Goal: Transaction & Acquisition: Purchase product/service

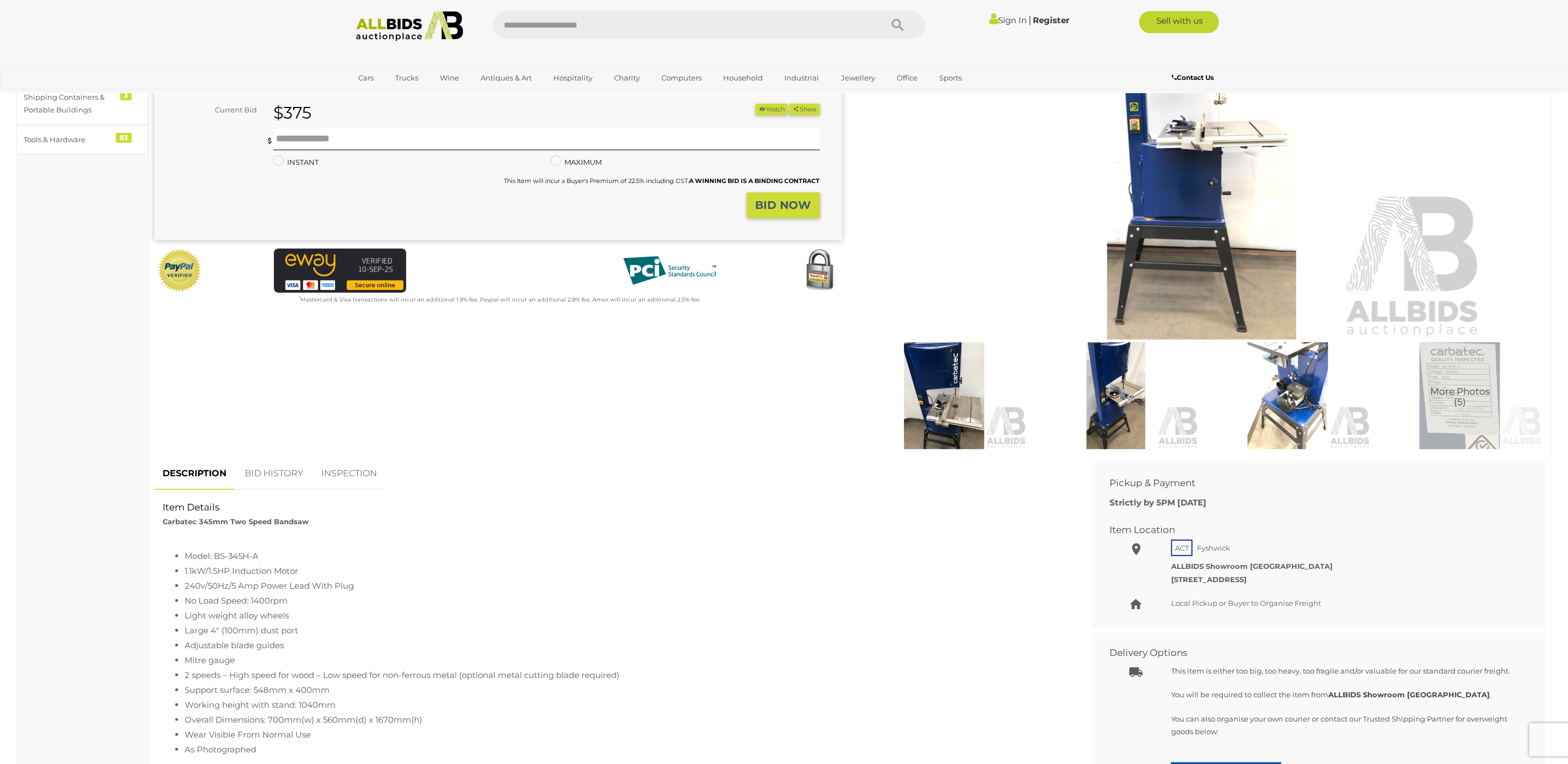
scroll to position [165, 0]
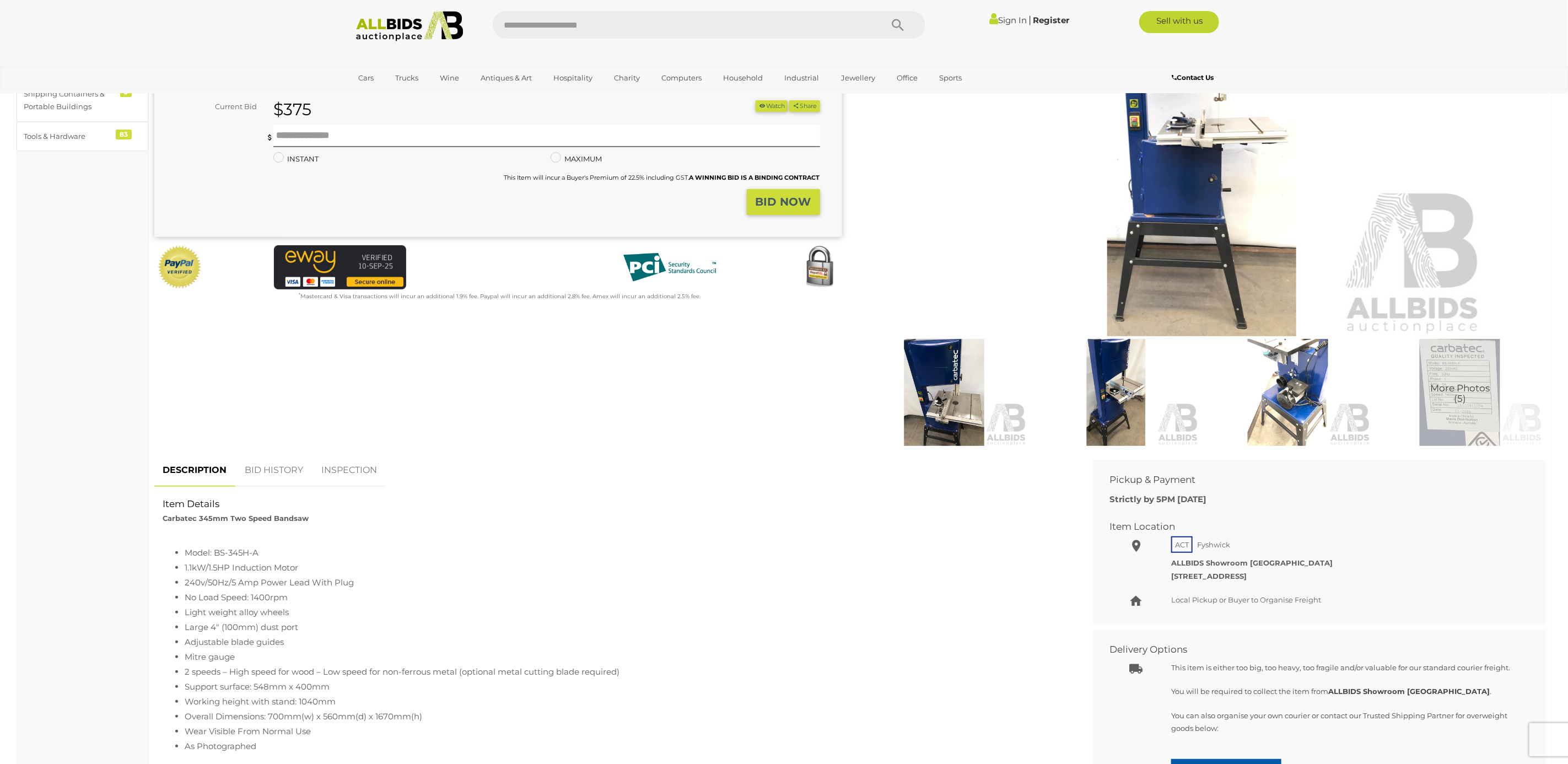
click at [1222, 169] on img at bounding box center [1202, 154] width 564 height 364
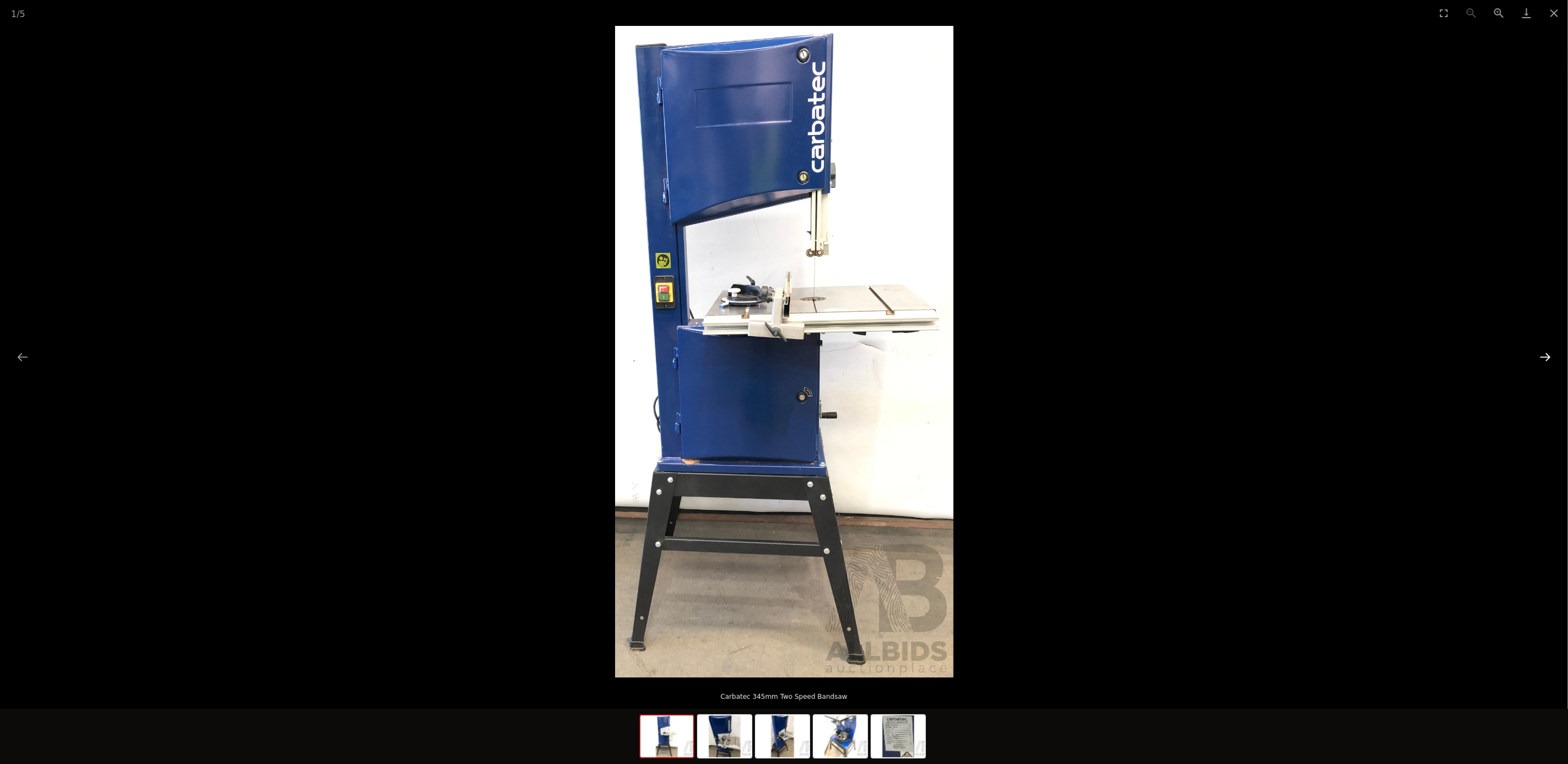
click at [1544, 351] on button "Next slide" at bounding box center [1545, 357] width 23 height 21
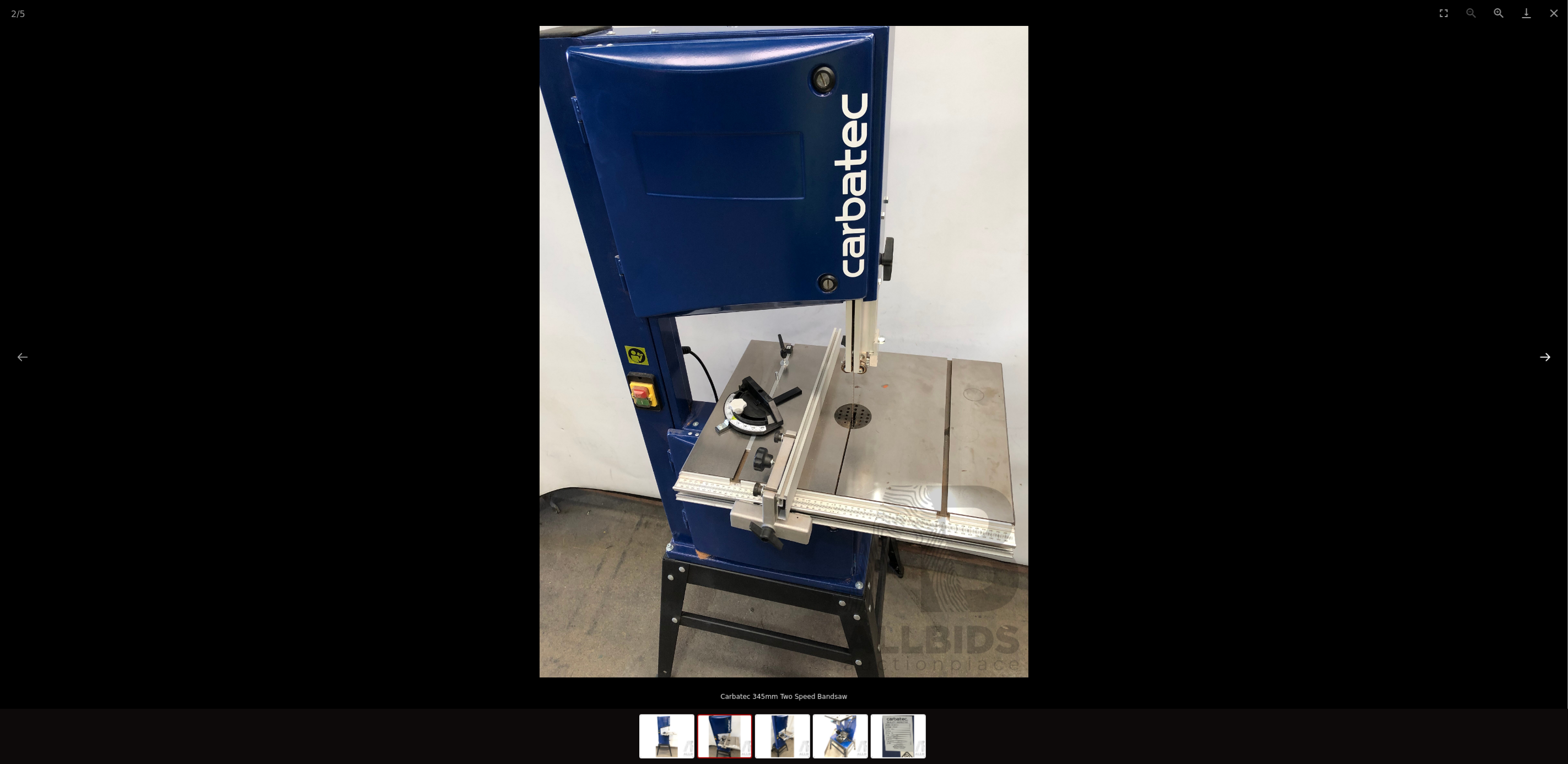
click at [1543, 352] on button "Next slide" at bounding box center [1545, 357] width 23 height 21
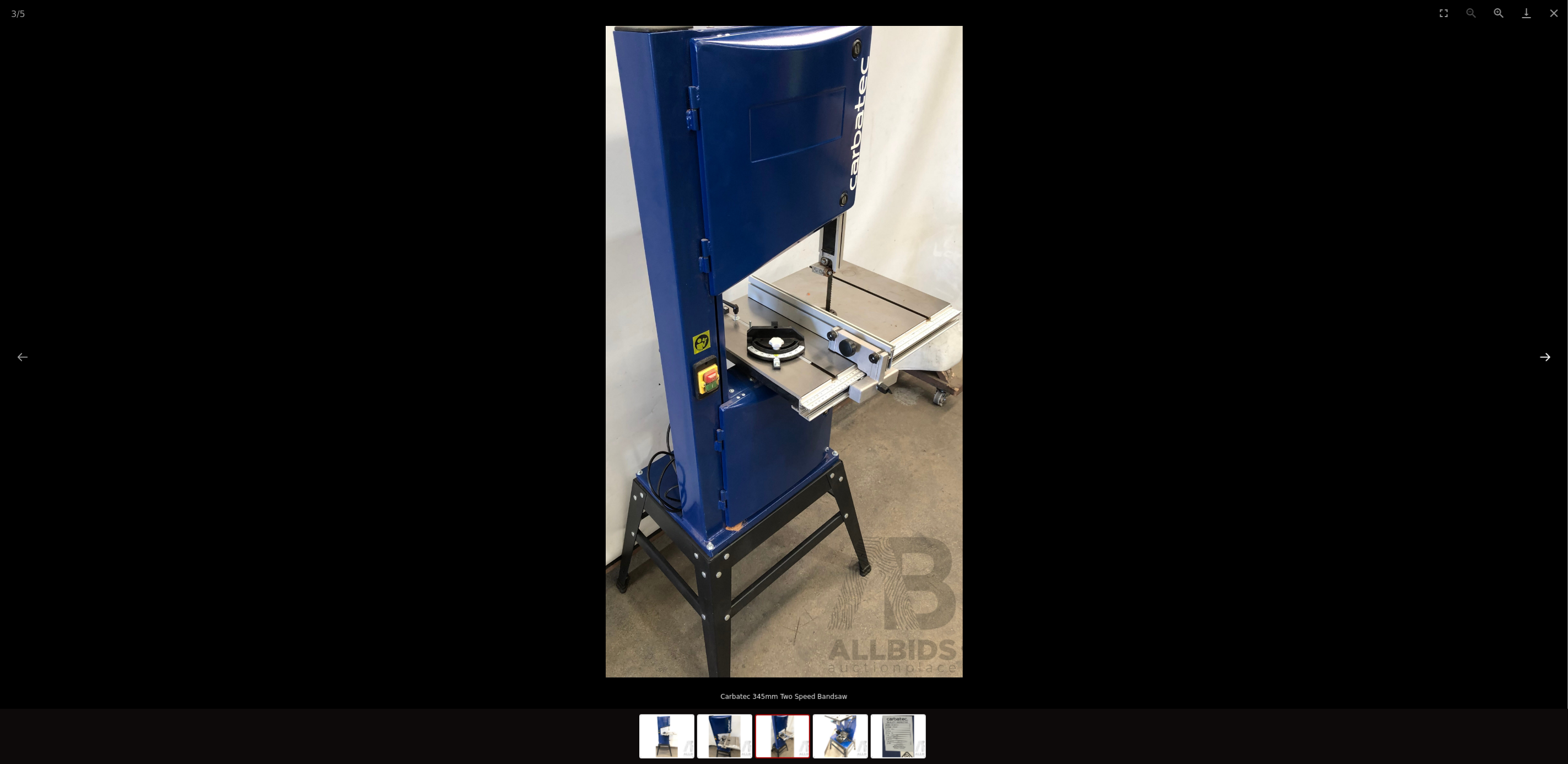
click at [1543, 352] on button "Next slide" at bounding box center [1545, 357] width 23 height 21
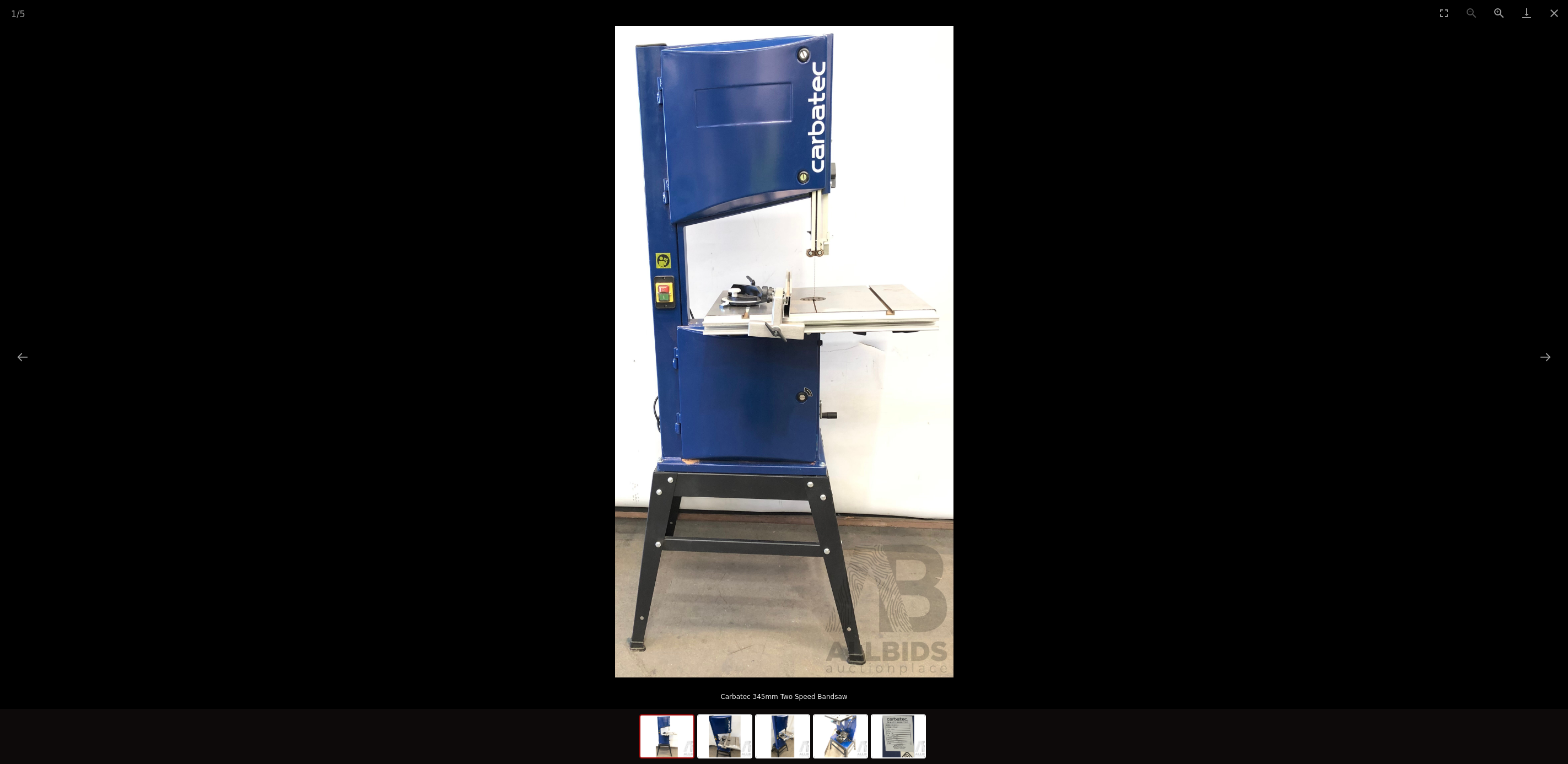
scroll to position [166, 0]
